Goal: Task Accomplishment & Management: Manage account settings

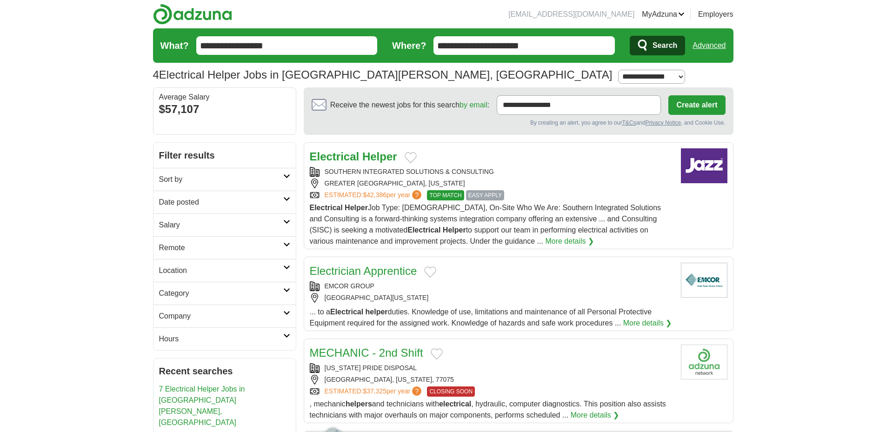
click at [453, 195] on span "TOP MATCH" at bounding box center [445, 195] width 37 height 10
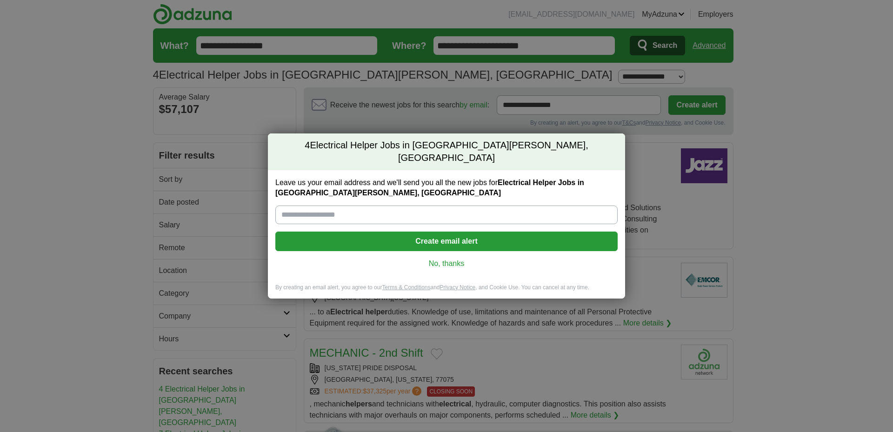
click at [377, 208] on input "Leave us your email address and we'll send you all the new jobs for Electrical …" at bounding box center [446, 215] width 342 height 19
type input "**********"
click at [474, 240] on button "Create email alert" at bounding box center [446, 242] width 342 height 20
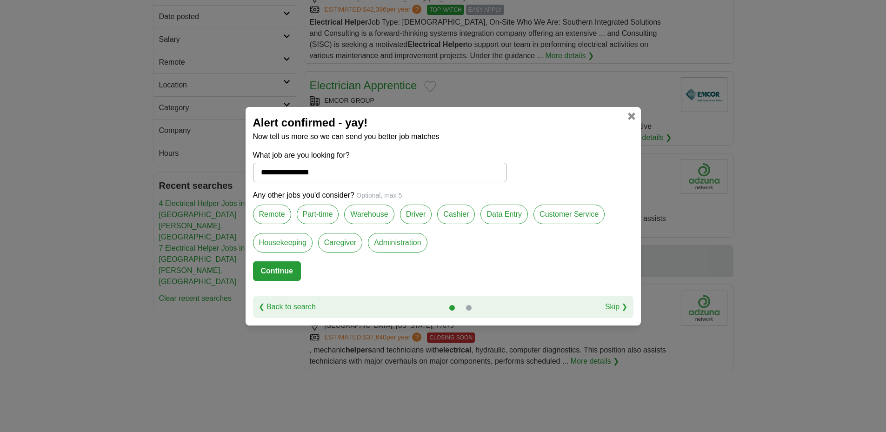
scroll to position [186, 0]
click at [631, 118] on link at bounding box center [631, 116] width 7 height 7
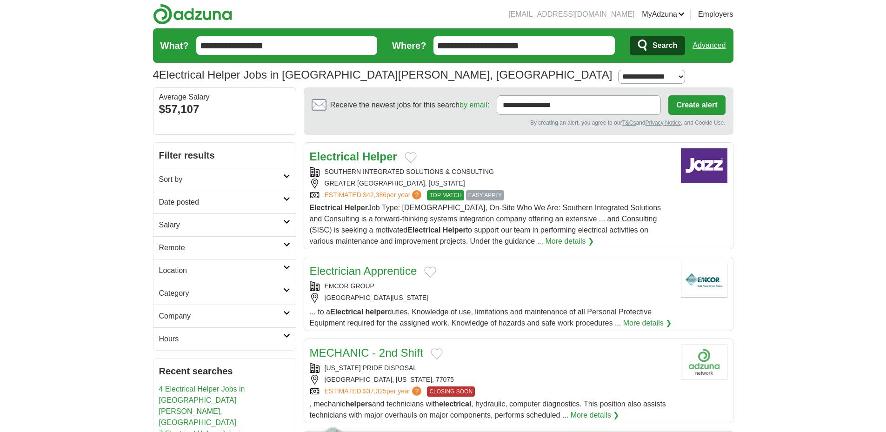
scroll to position [186, 0]
